Goal: Register for event/course

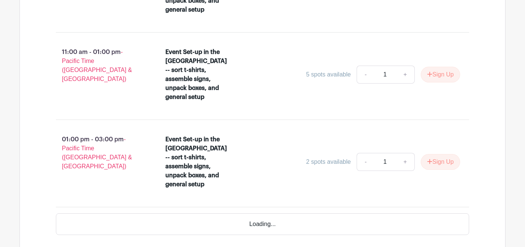
scroll to position [568, 0]
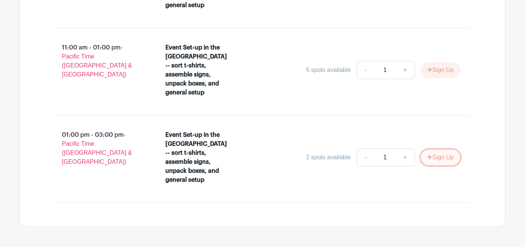
click at [434, 150] on button "Sign Up" at bounding box center [440, 158] width 39 height 16
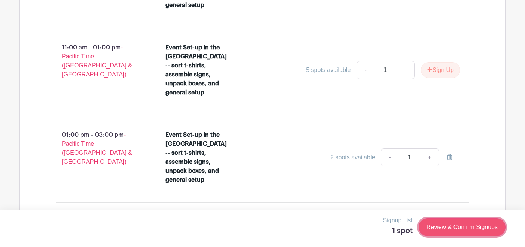
click at [442, 228] on link "Review & Confirm Signups" at bounding box center [461, 227] width 87 height 18
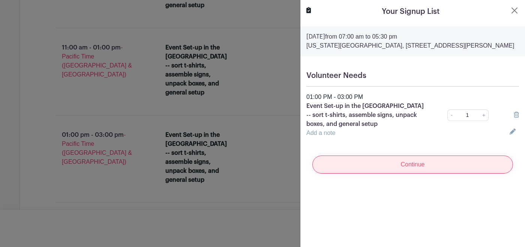
click at [337, 173] on input "Continue" at bounding box center [412, 165] width 201 height 18
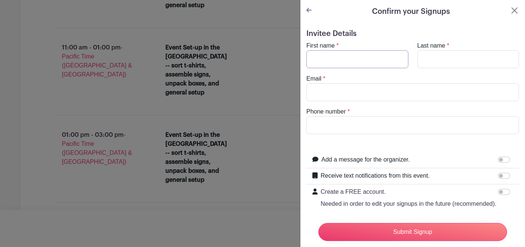
click at [324, 60] on input "First name" at bounding box center [357, 59] width 102 height 18
type input "Lacey"
type input "[PERSON_NAME]"
type input "[EMAIL_ADDRESS][DOMAIN_NAME]"
type input "8433647196"
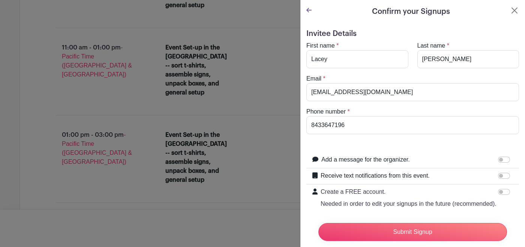
click at [372, 37] on h5 "Invitee Details" at bounding box center [412, 33] width 213 height 9
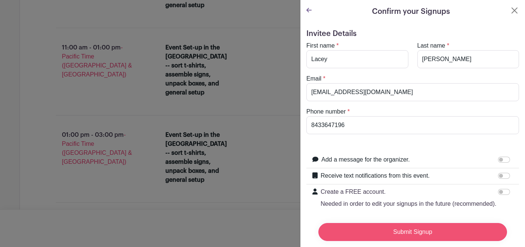
click at [372, 235] on input "Submit Signup" at bounding box center [412, 232] width 189 height 18
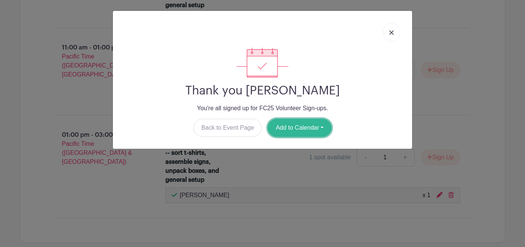
click at [299, 129] on button "Add to Calendar" at bounding box center [300, 128] width 64 height 18
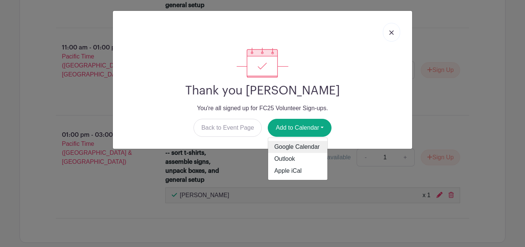
click at [289, 148] on link "Google Calendar" at bounding box center [297, 147] width 59 height 12
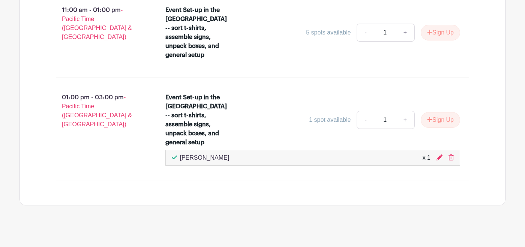
scroll to position [584, 0]
